Goal: Check status: Check status

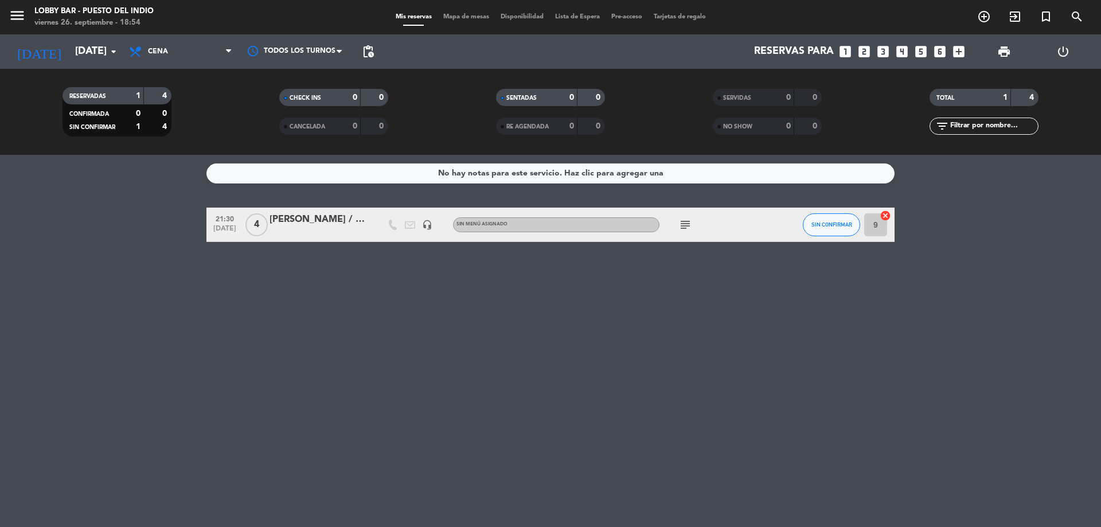
click at [684, 229] on icon "subject" at bounding box center [686, 225] width 14 height 14
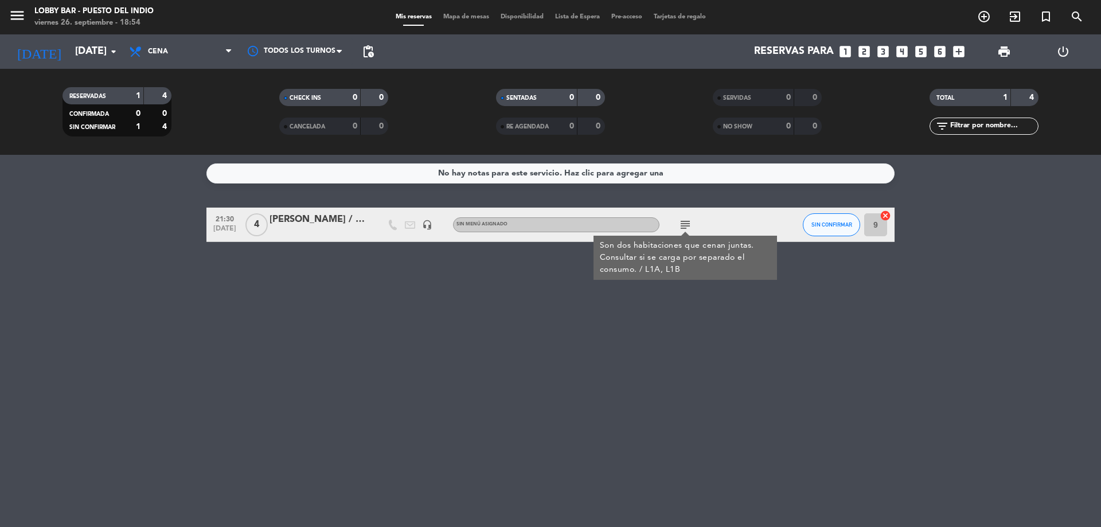
click at [232, 315] on div "No hay notas para este servicio. Haz clic para agregar una 21:30 [DATE] 4 [PERS…" at bounding box center [550, 341] width 1101 height 372
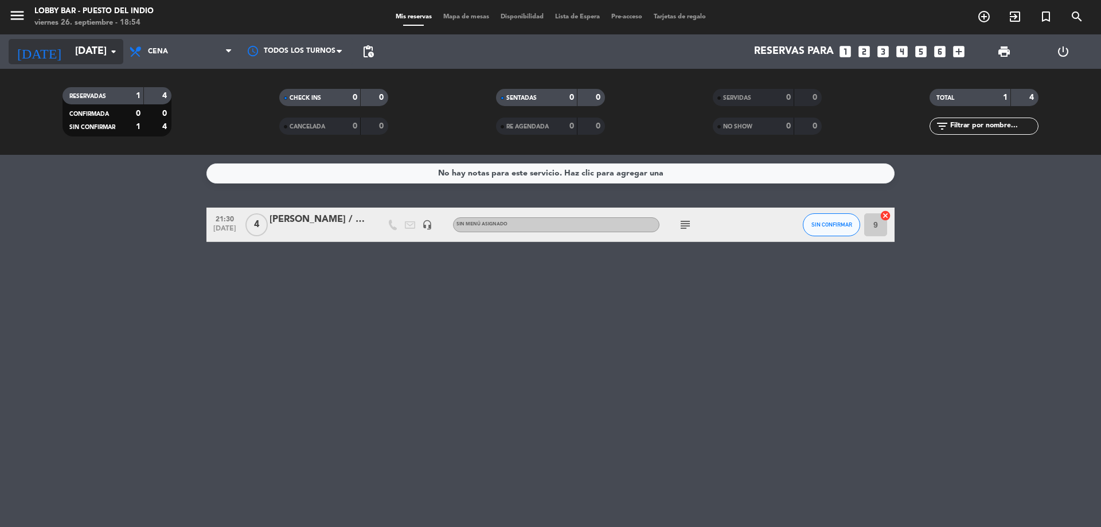
click at [107, 57] on icon "arrow_drop_down" at bounding box center [114, 52] width 14 height 14
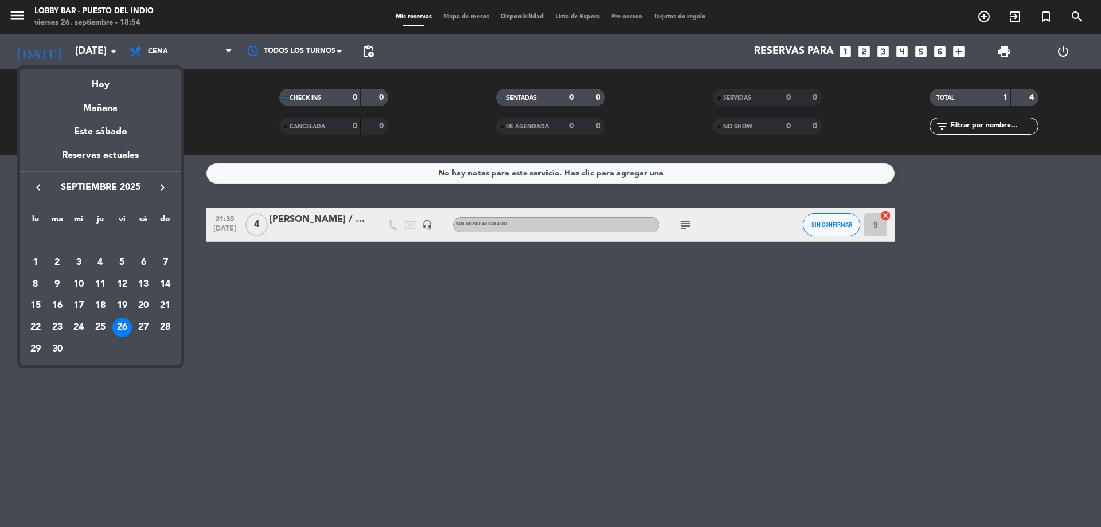
click at [149, 42] on div at bounding box center [550, 263] width 1101 height 527
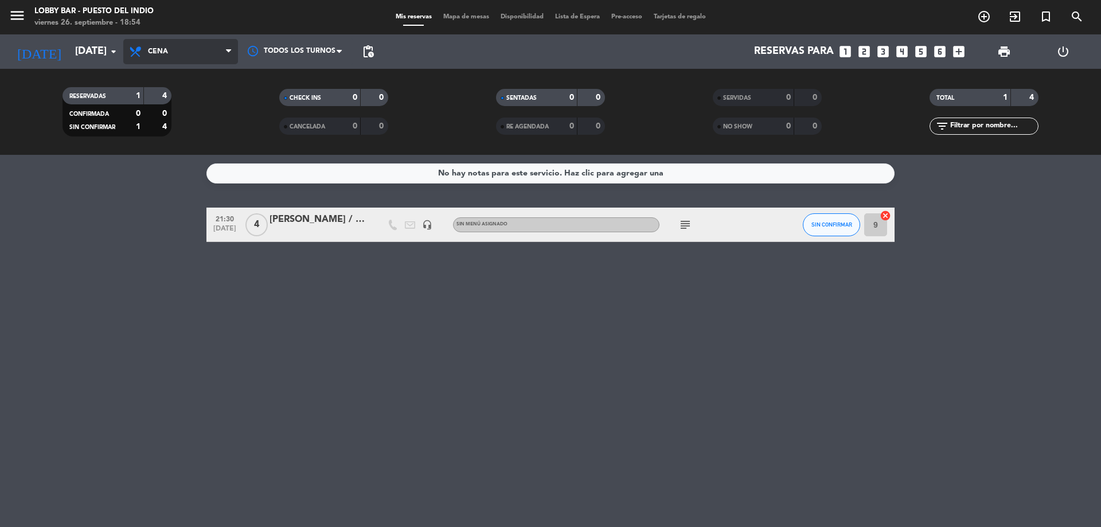
click at [154, 54] on span "Cena" at bounding box center [158, 52] width 20 height 8
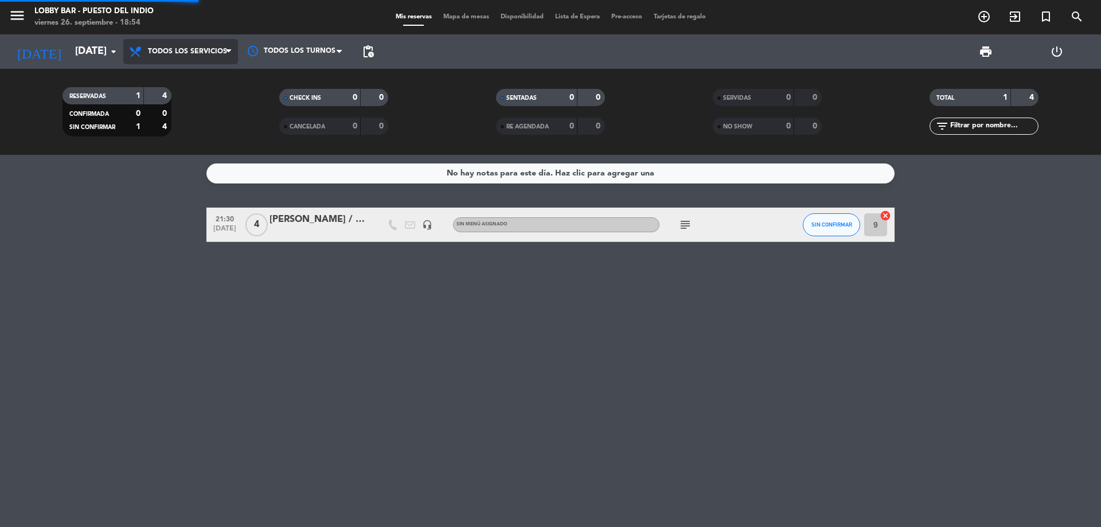
click at [184, 79] on div "menu Lobby Bar - Puesto del Indio [DATE] 26. septiembre - 18:54 Mis reservas Ma…" at bounding box center [550, 77] width 1101 height 155
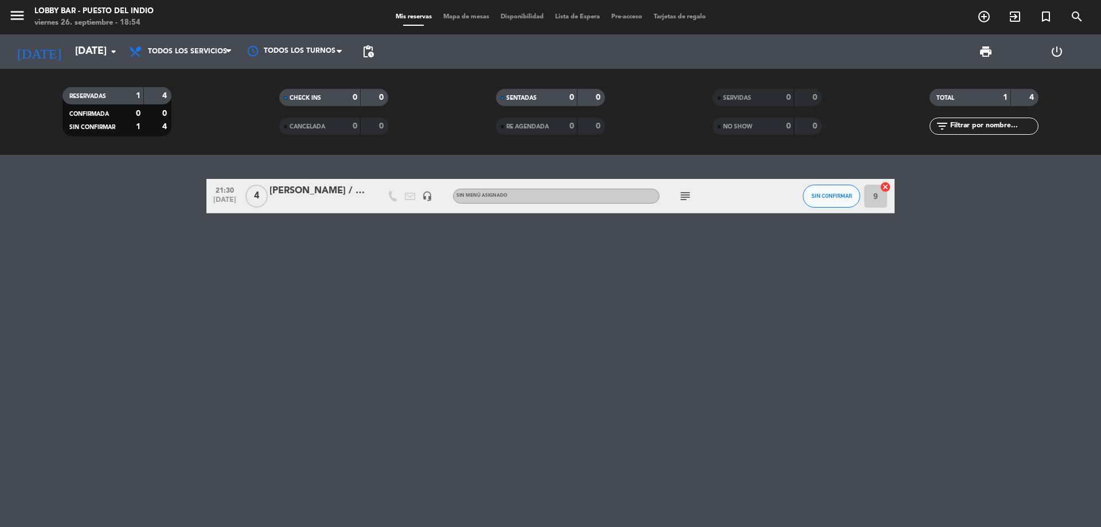
click at [680, 197] on icon "subject" at bounding box center [686, 196] width 14 height 14
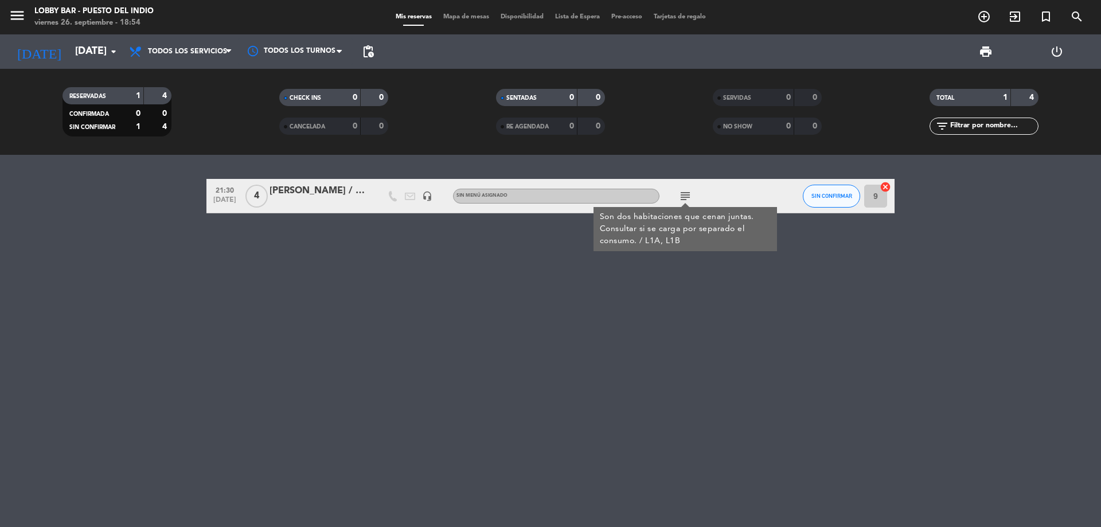
click at [284, 192] on div "[PERSON_NAME] / Huesped" at bounding box center [319, 191] width 98 height 15
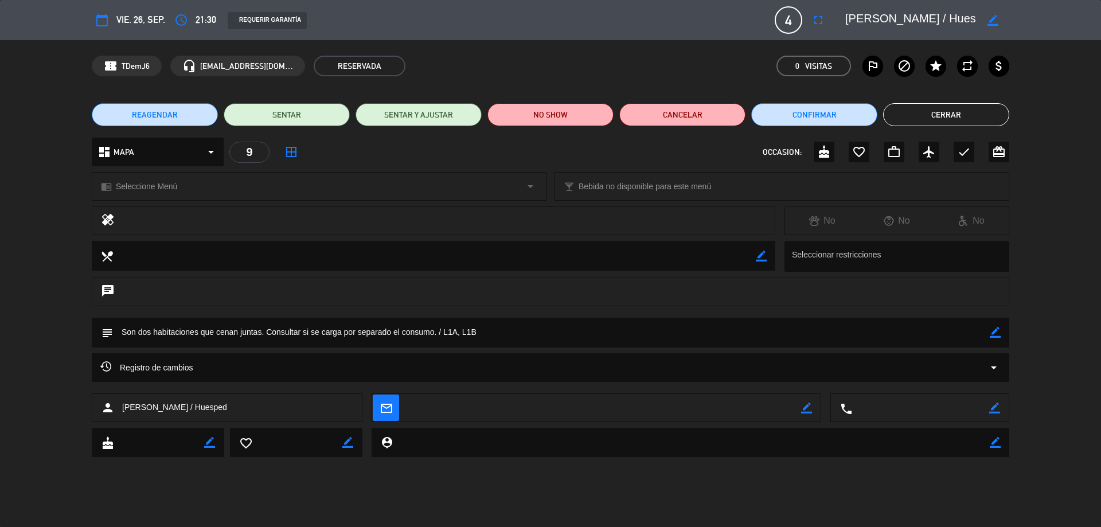
click at [975, 115] on button "Cerrar" at bounding box center [946, 114] width 126 height 23
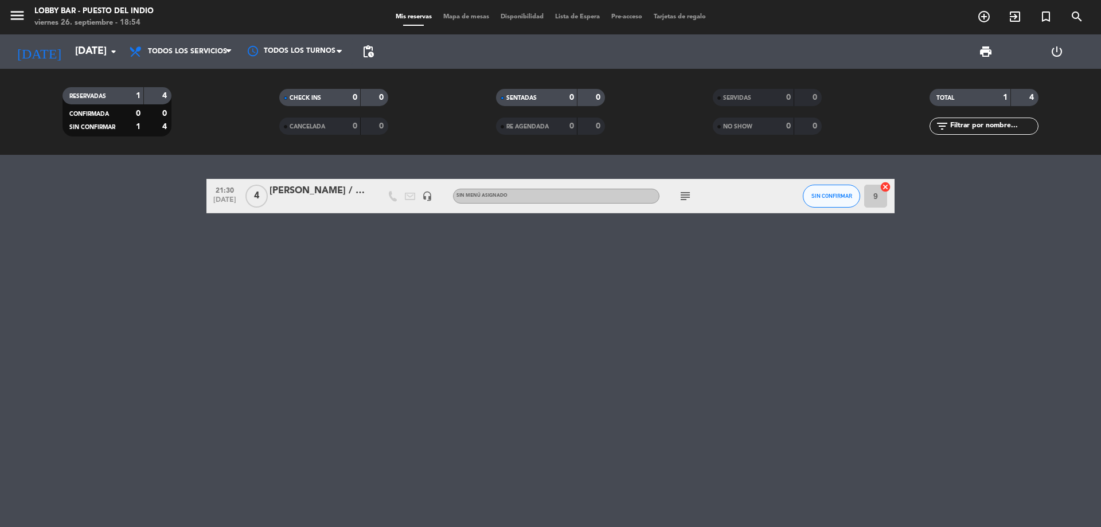
click at [686, 201] on icon "subject" at bounding box center [686, 196] width 14 height 14
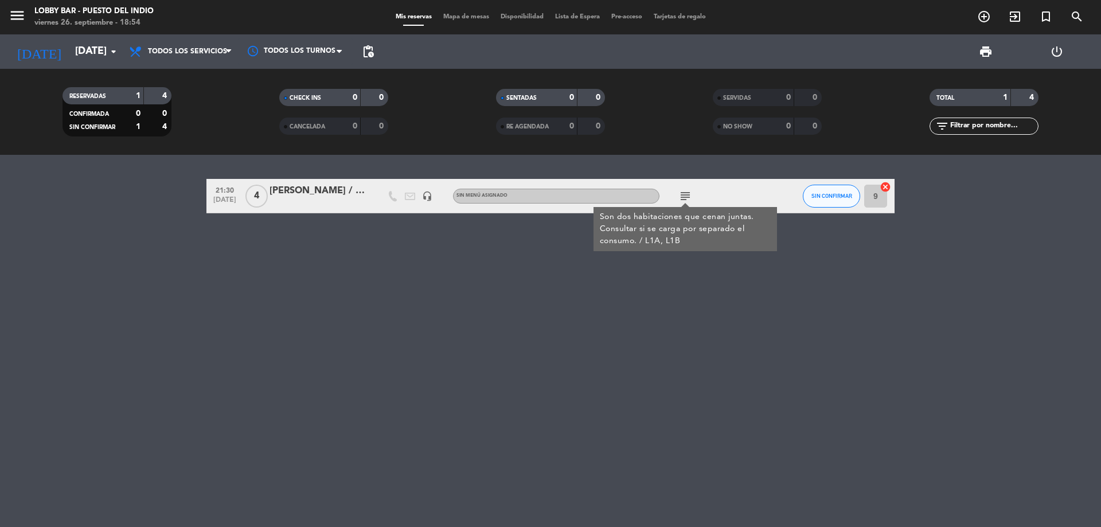
click at [787, 429] on div "21:30 [DATE] 4 [PERSON_NAME] / Huesped headset_mic Sin menú asignado subject So…" at bounding box center [550, 341] width 1101 height 372
